Goal: Task Accomplishment & Management: Manage account settings

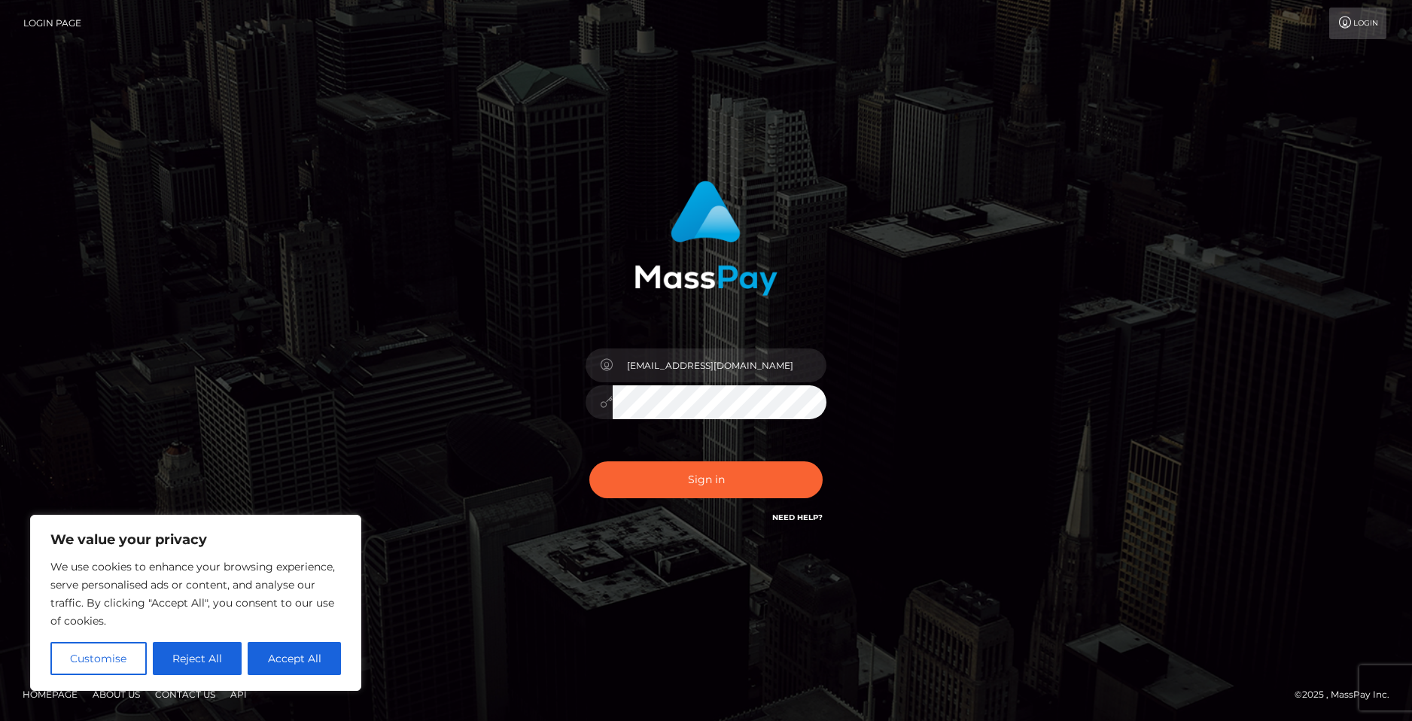
type input "[EMAIL_ADDRESS][DOMAIN_NAME]"
click at [590, 462] on button "Sign in" at bounding box center [706, 480] width 233 height 37
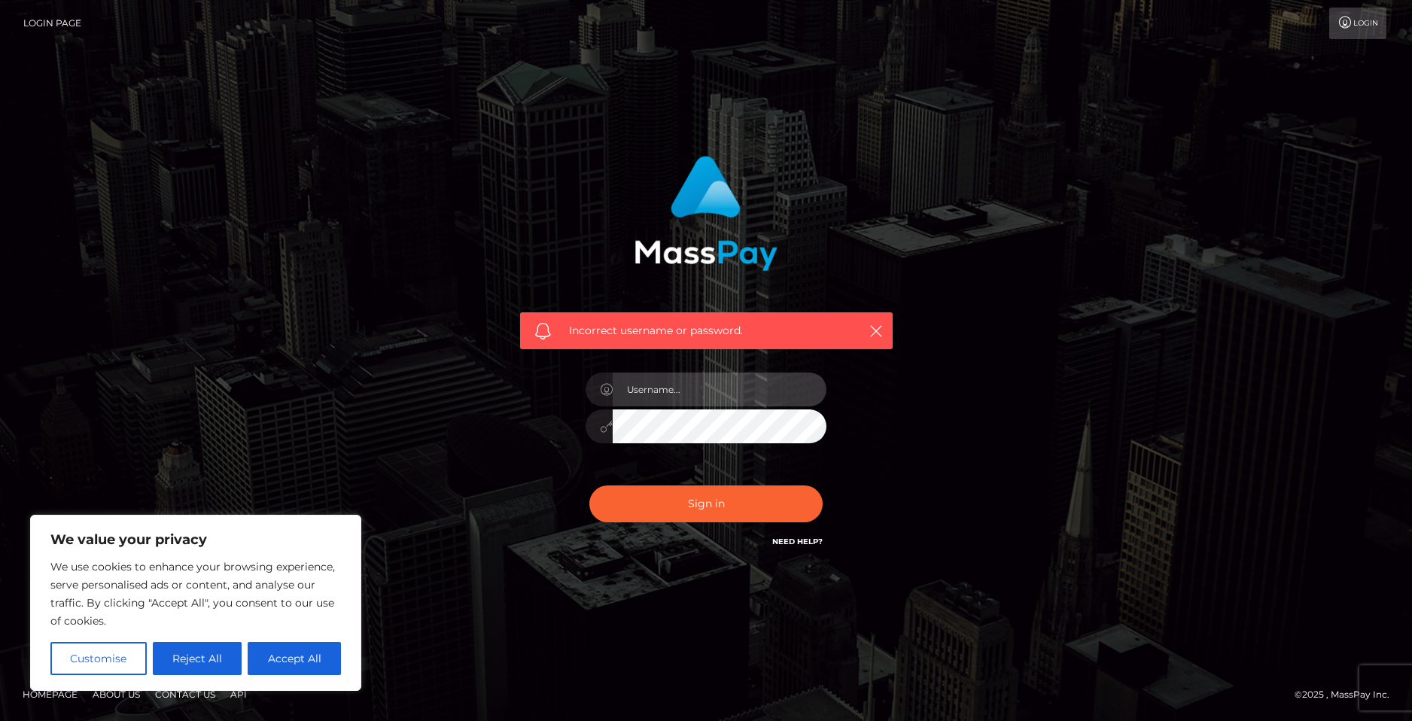
click at [714, 391] on input "text" at bounding box center [720, 390] width 214 height 34
type input "[EMAIL_ADDRESS][DOMAIN_NAME]"
drag, startPoint x: 758, startPoint y: 385, endPoint x: 555, endPoint y: 360, distance: 204.8
click at [555, 360] on div "Incorrect username or password. catrinabucy@gmail.com" at bounding box center [706, 354] width 395 height 418
click at [590, 486] on button "Sign in" at bounding box center [706, 504] width 233 height 37
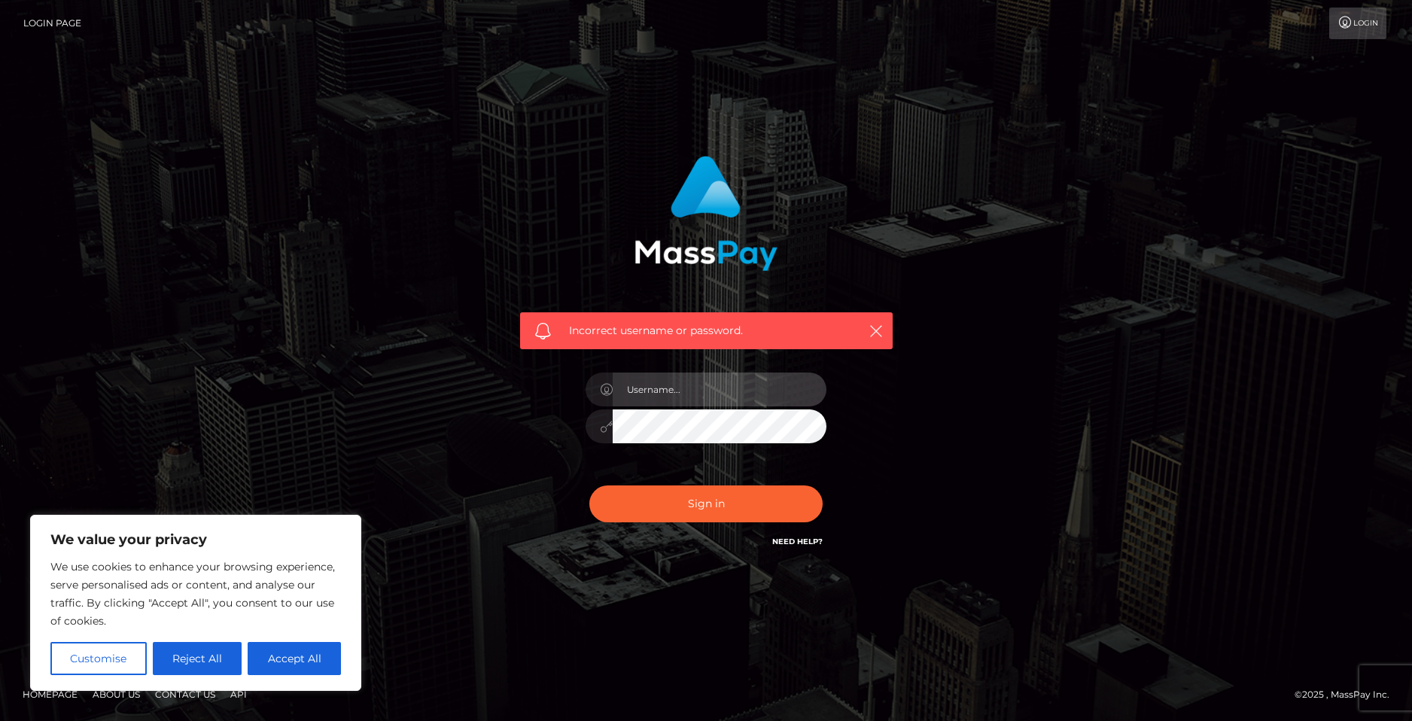
click at [740, 401] on input "text" at bounding box center [720, 390] width 214 height 34
paste input "[EMAIL_ADDRESS][DOMAIN_NAME]"
type input "[EMAIL_ADDRESS][DOMAIN_NAME]"
click at [590, 486] on button "Sign in" at bounding box center [706, 504] width 233 height 37
click at [684, 396] on input "text" at bounding box center [720, 390] width 214 height 34
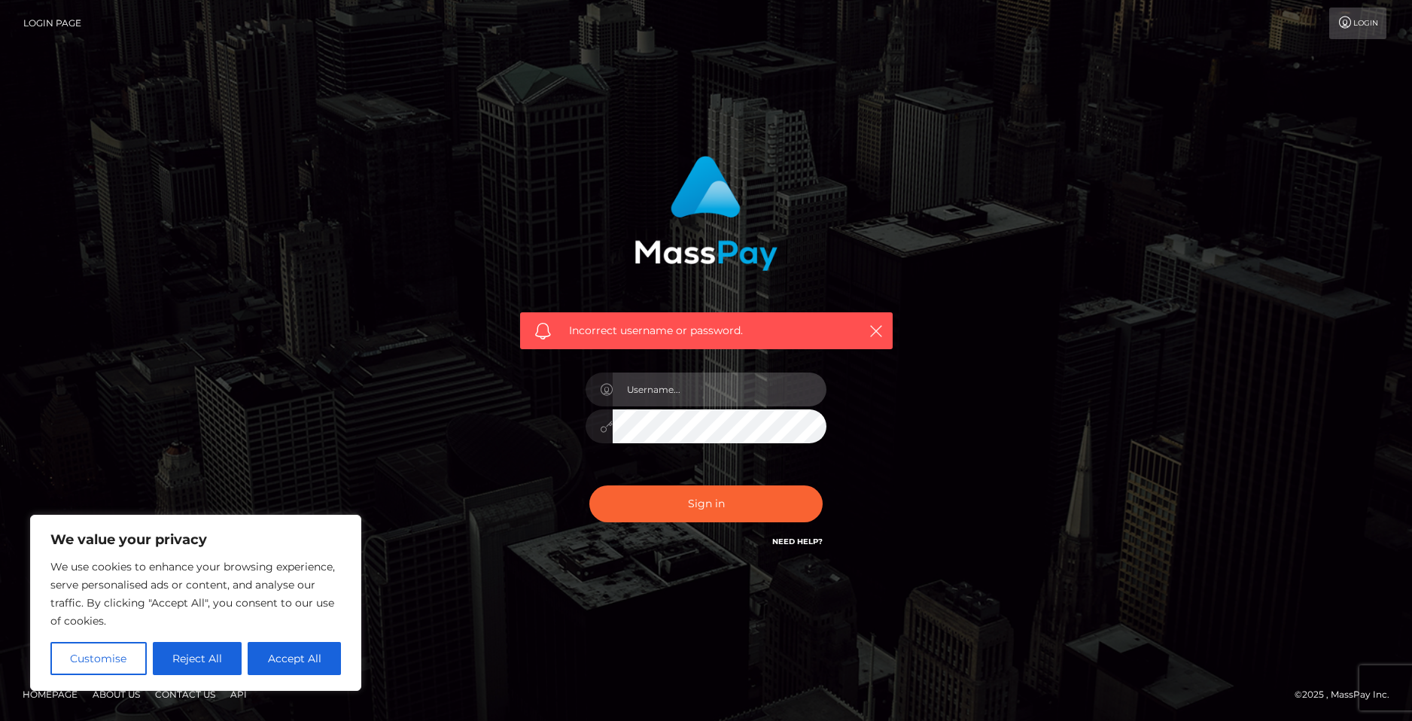
paste input "[EMAIL_ADDRESS][DOMAIN_NAME]"
type input "[EMAIL_ADDRESS][DOMAIN_NAME]"
click at [590, 486] on button "Sign in" at bounding box center [706, 504] width 233 height 37
click at [660, 398] on input "text" at bounding box center [720, 390] width 214 height 34
paste input "[EMAIL_ADDRESS][DOMAIN_NAME]"
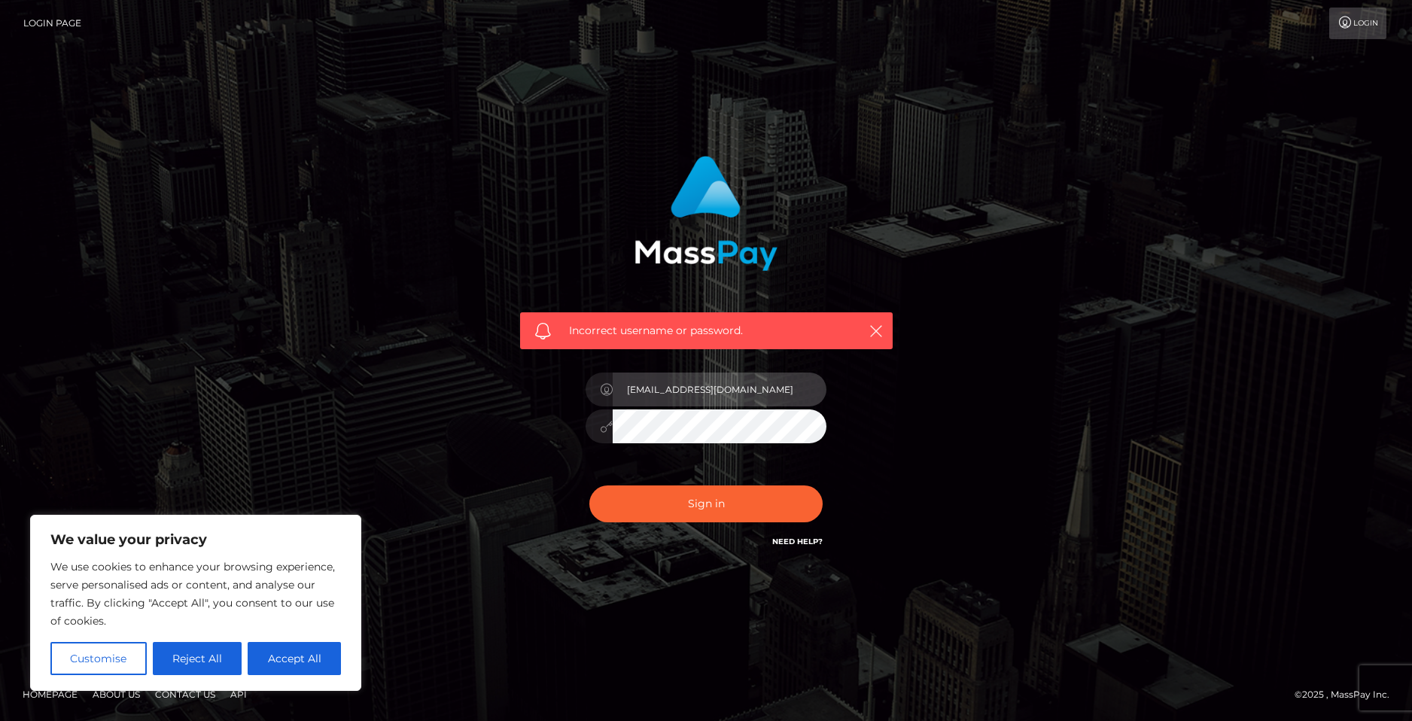
type input "[EMAIL_ADDRESS][DOMAIN_NAME]"
click at [590, 486] on button "Sign in" at bounding box center [706, 504] width 233 height 37
click at [220, 657] on button "Reject All" at bounding box center [198, 658] width 90 height 33
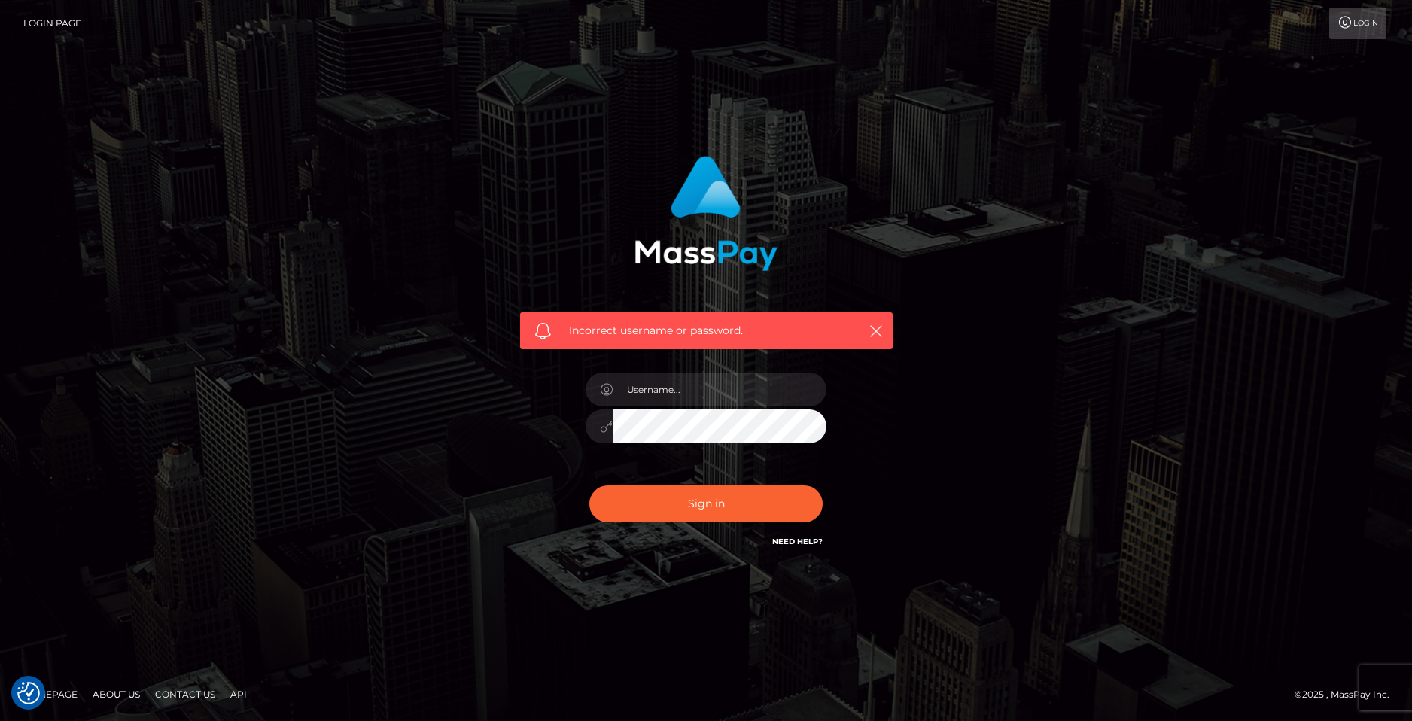
click at [793, 541] on link "Need Help?" at bounding box center [797, 542] width 50 height 10
click at [789, 541] on link "Need Help?" at bounding box center [797, 542] width 50 height 10
click at [803, 538] on link "Need Help?" at bounding box center [797, 542] width 50 height 10
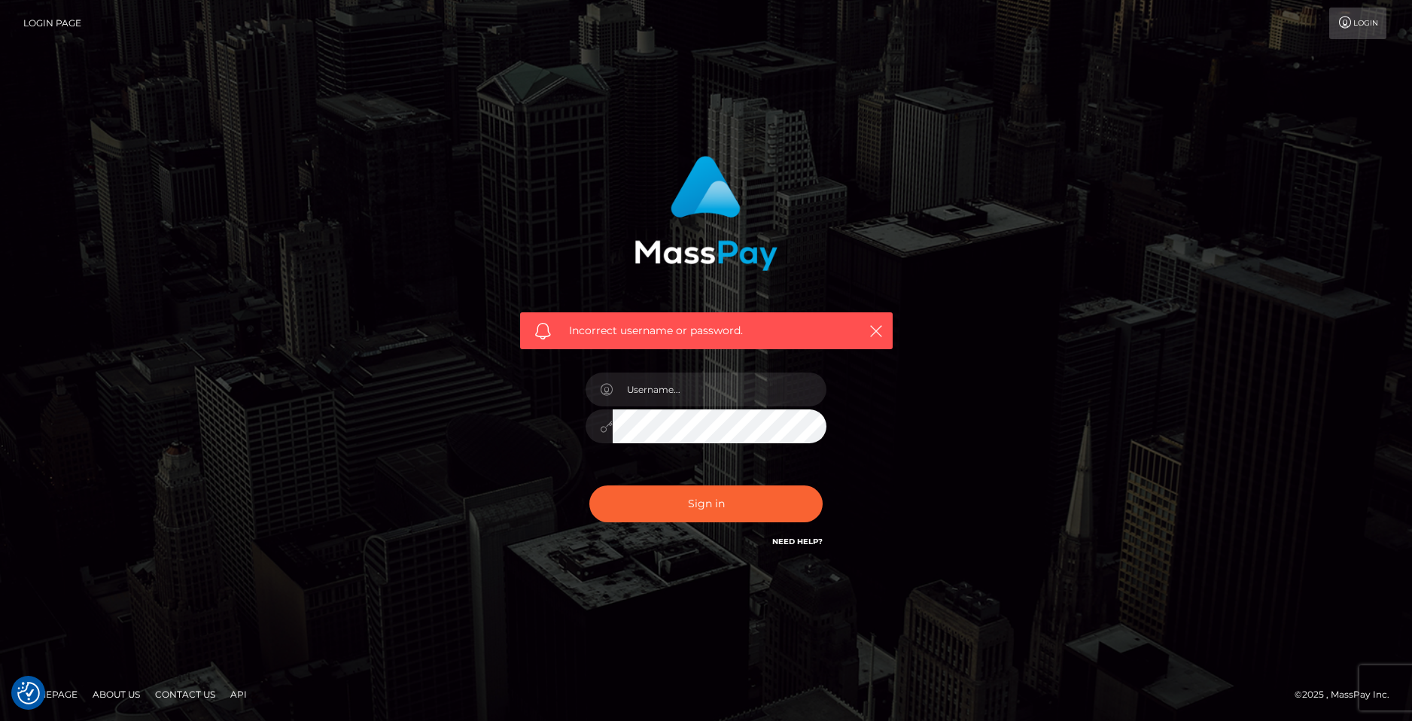
click at [803, 538] on link "Need Help?" at bounding box center [797, 542] width 50 height 10
click at [679, 395] on input "text" at bounding box center [720, 390] width 214 height 34
click at [718, 389] on input "text" at bounding box center [720, 390] width 214 height 34
paste input "[EMAIL_ADDRESS][DOMAIN_NAME]"
type input "[EMAIL_ADDRESS][DOMAIN_NAME]"
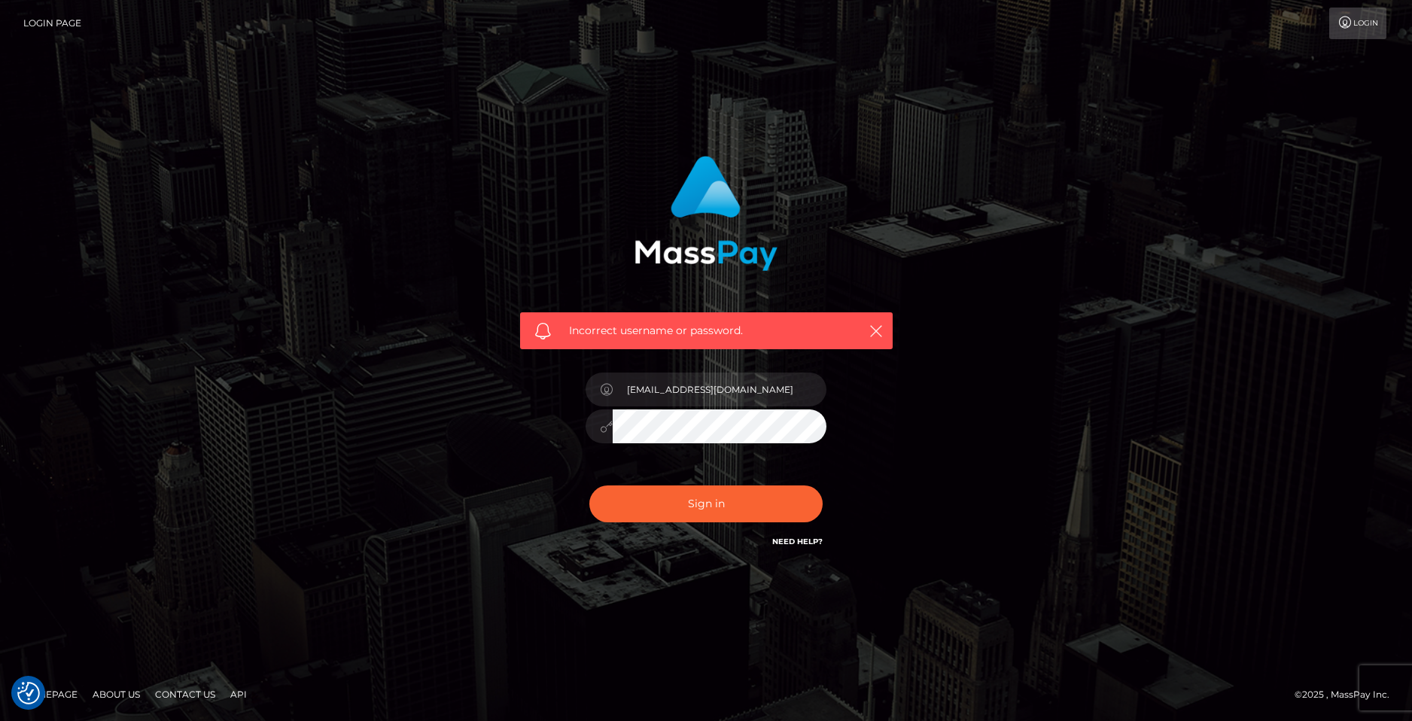
click at [590, 486] on button "Sign in" at bounding box center [706, 504] width 233 height 37
click at [682, 382] on input "text" at bounding box center [720, 390] width 214 height 34
paste input "[EMAIL_ADDRESS][DOMAIN_NAME]"
type input "[EMAIL_ADDRESS][DOMAIN_NAME]"
click at [590, 486] on button "Sign in" at bounding box center [706, 504] width 233 height 37
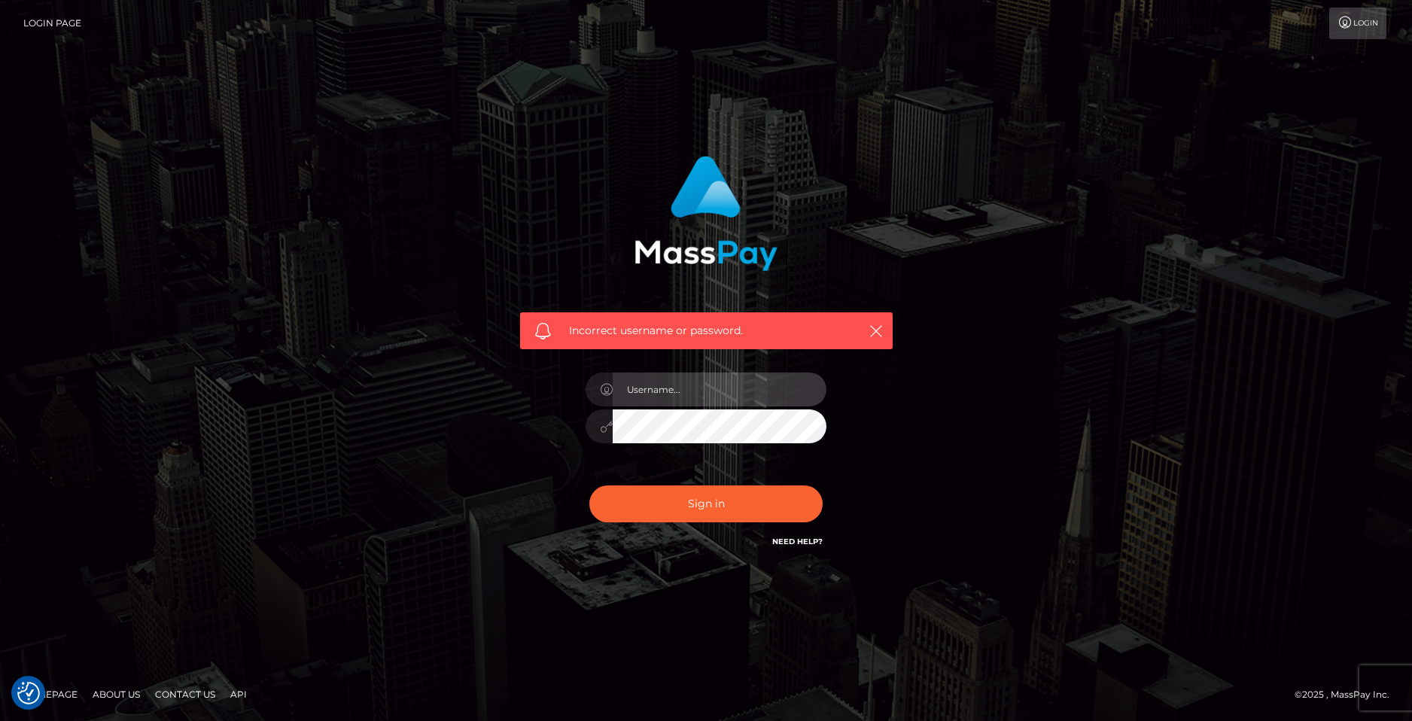
click at [660, 385] on input "text" at bounding box center [720, 390] width 214 height 34
paste input "[EMAIL_ADDRESS][DOMAIN_NAME]"
type input "[EMAIL_ADDRESS][DOMAIN_NAME]"
click at [590, 486] on button "Sign in" at bounding box center [706, 504] width 233 height 37
type input "[EMAIL_ADDRESS][DOMAIN_NAME]"
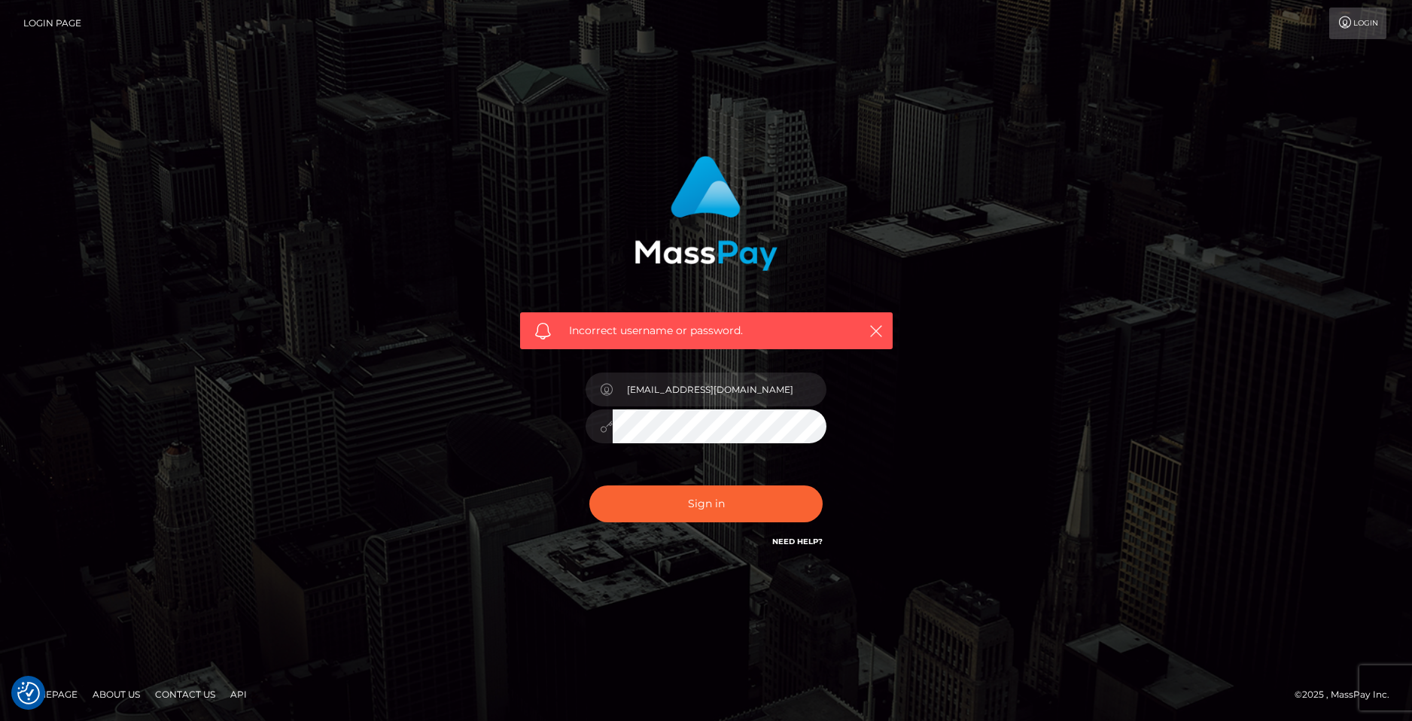
click at [590, 486] on button "Sign in" at bounding box center [706, 504] width 233 height 37
click at [668, 385] on input "text" at bounding box center [720, 390] width 214 height 34
paste input "[EMAIL_ADDRESS][DOMAIN_NAME]"
type input "[EMAIL_ADDRESS][DOMAIN_NAME]"
click at [590, 486] on button "Sign in" at bounding box center [706, 504] width 233 height 37
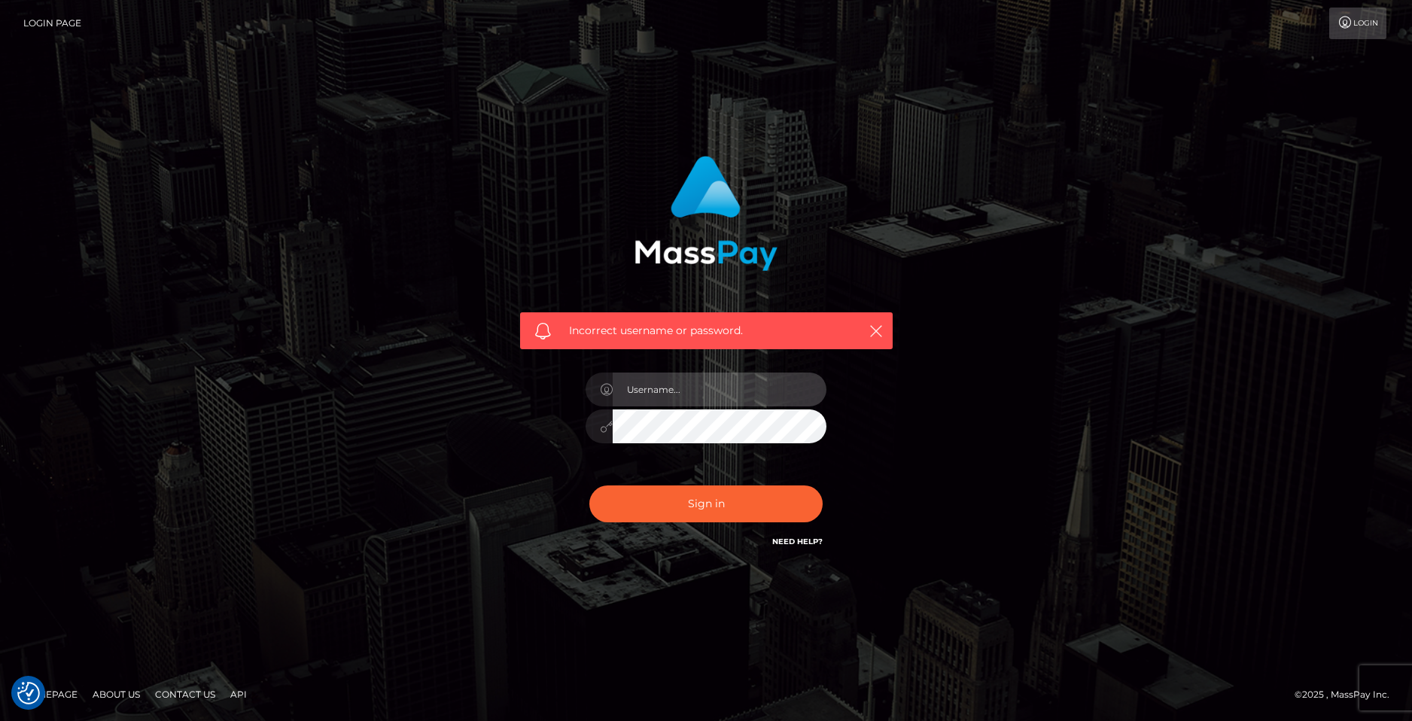
click at [644, 391] on input "text" at bounding box center [720, 390] width 214 height 34
paste input "[EMAIL_ADDRESS][DOMAIN_NAME]"
type input "[EMAIL_ADDRESS][DOMAIN_NAME]"
click at [590, 486] on button "Sign in" at bounding box center [706, 504] width 233 height 37
click at [663, 401] on input "text" at bounding box center [720, 390] width 214 height 34
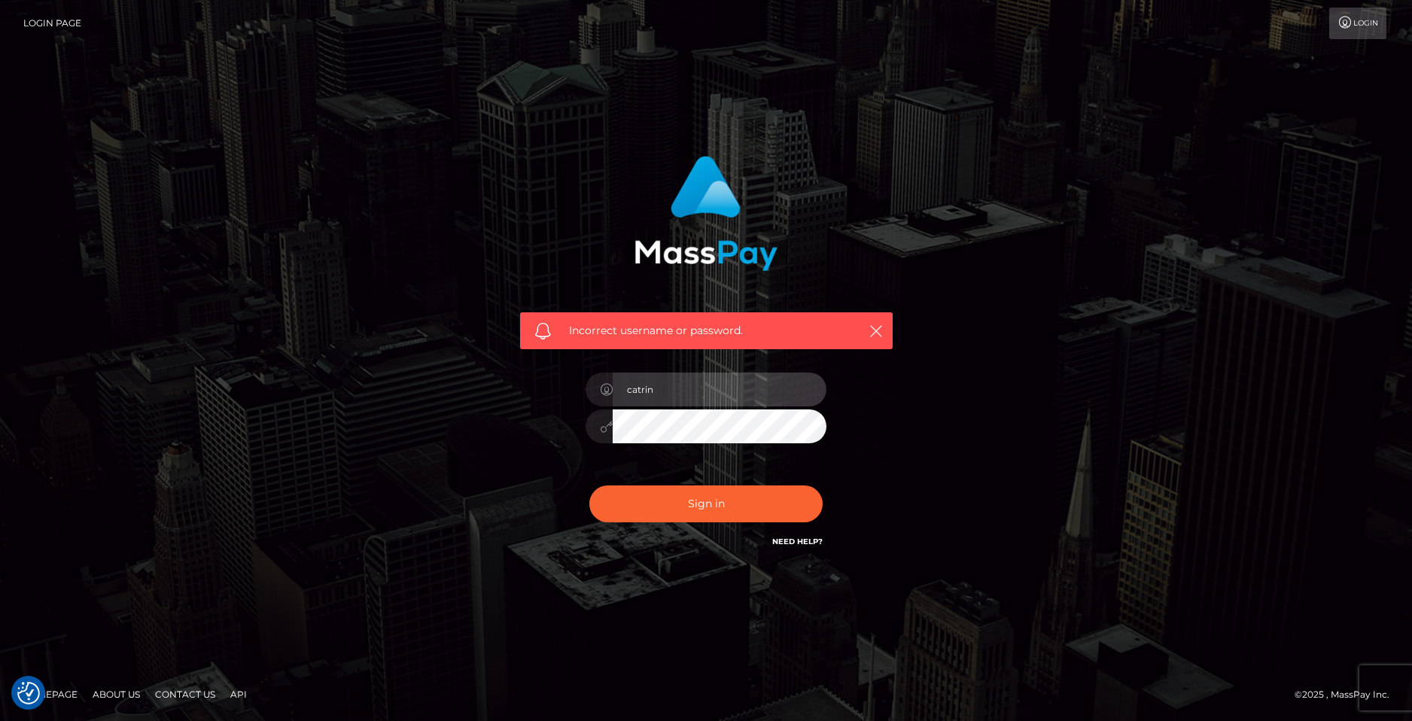
type input "[EMAIL_ADDRESS][DOMAIN_NAME]"
click at [590, 486] on button "Sign in" at bounding box center [706, 504] width 233 height 37
click at [1366, 26] on link "Login" at bounding box center [1358, 24] width 57 height 32
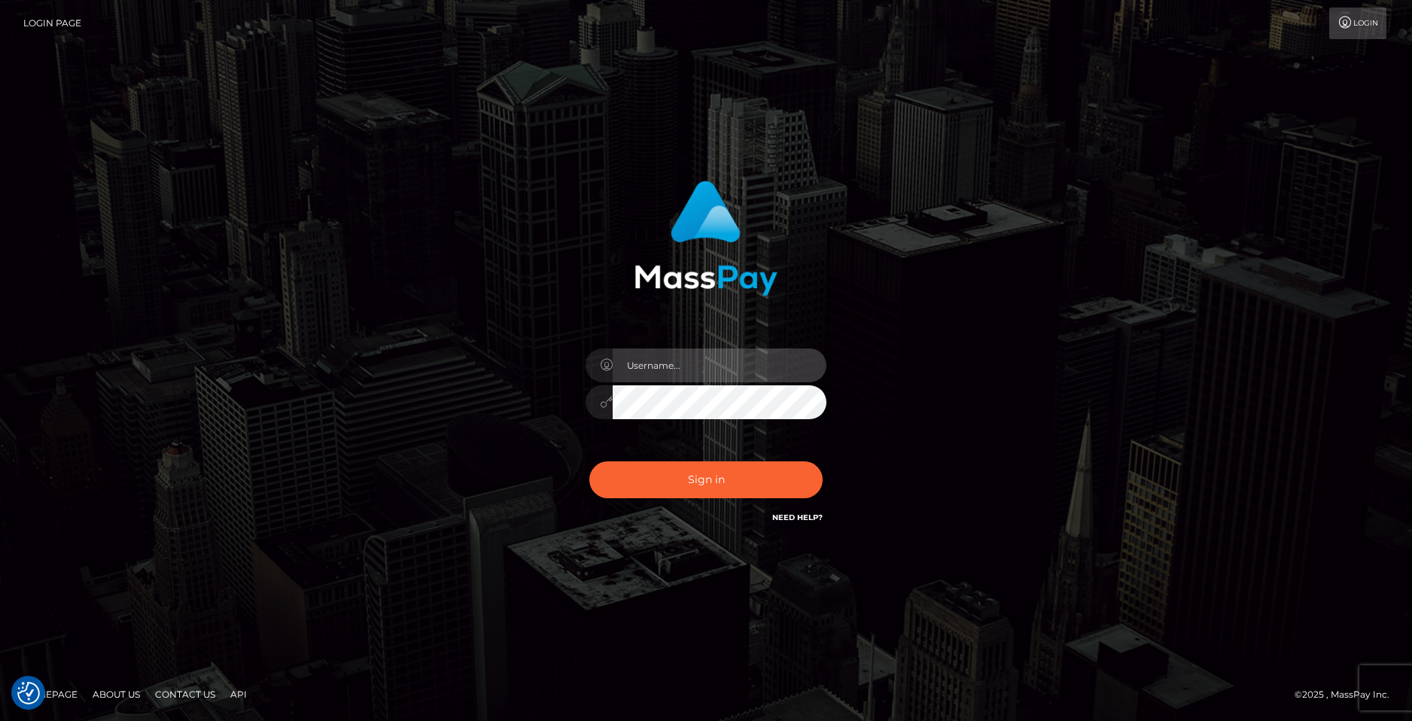
click at [705, 358] on input "text" at bounding box center [720, 366] width 214 height 34
paste input "catrinabucy@gmail.com"
type input "catrinabucy@gmail.com"
click at [590, 462] on button "Sign in" at bounding box center [706, 480] width 233 height 37
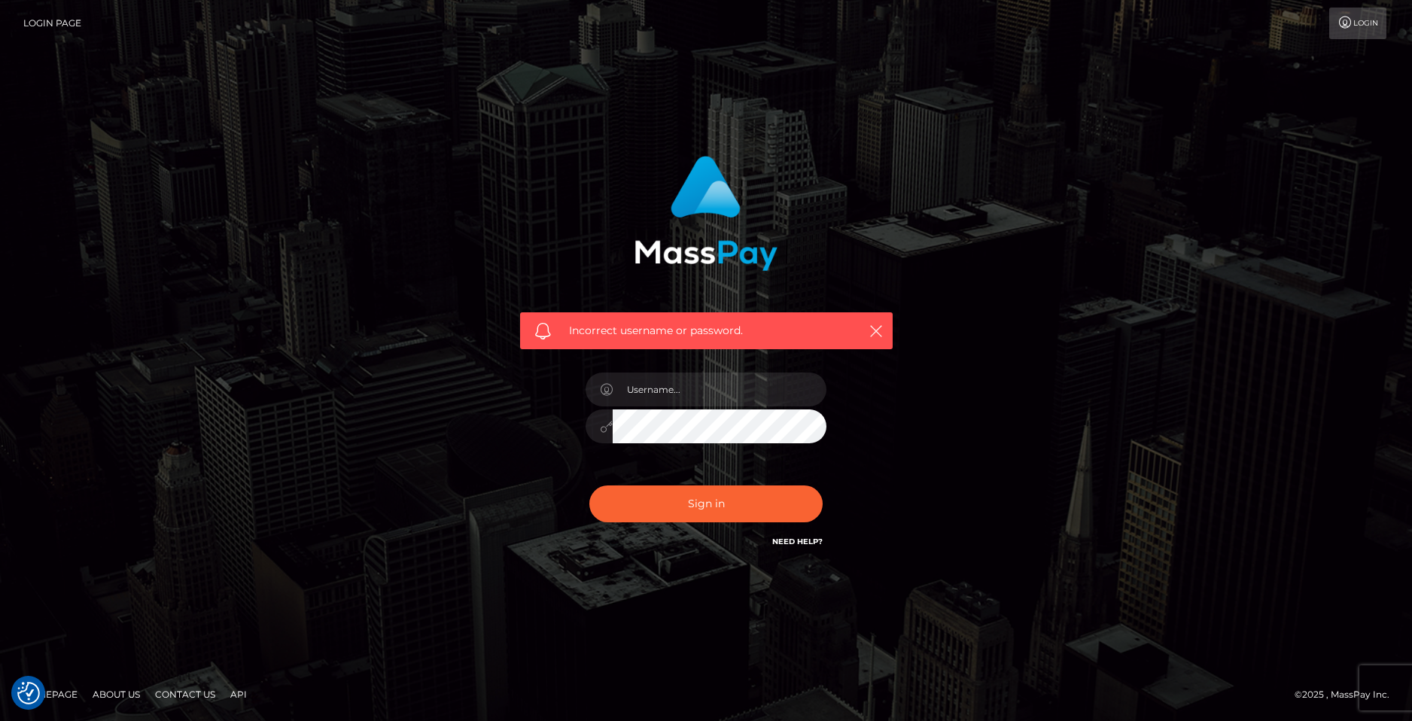
click at [791, 537] on link "Need Help?" at bounding box center [797, 542] width 50 height 10
drag, startPoint x: 801, startPoint y: 541, endPoint x: 979, endPoint y: 509, distance: 180.6
click at [979, 510] on div "Incorrect username or password." at bounding box center [706, 361] width 858 height 433
click at [807, 548] on div "Need Help?" at bounding box center [797, 544] width 50 height 19
click at [809, 542] on link "Need Help?" at bounding box center [797, 542] width 50 height 10
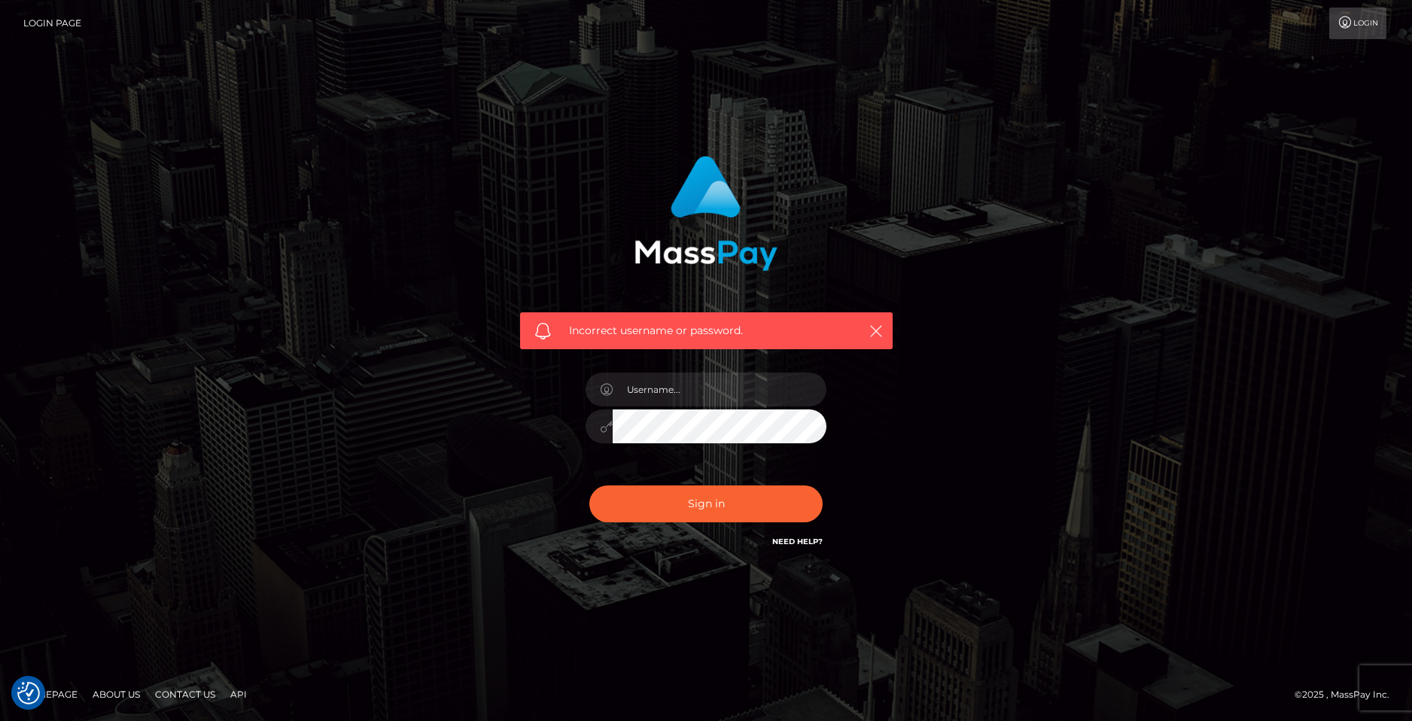
click at [809, 542] on link "Need Help?" at bounding box center [797, 542] width 50 height 10
click at [57, 23] on link "Login Page" at bounding box center [52, 24] width 58 height 32
